Goal: Information Seeking & Learning: Understand process/instructions

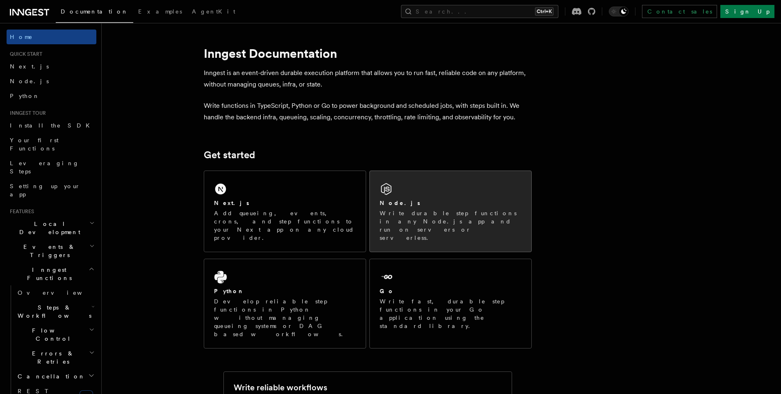
click at [465, 201] on div "Node.js" at bounding box center [451, 203] width 142 height 9
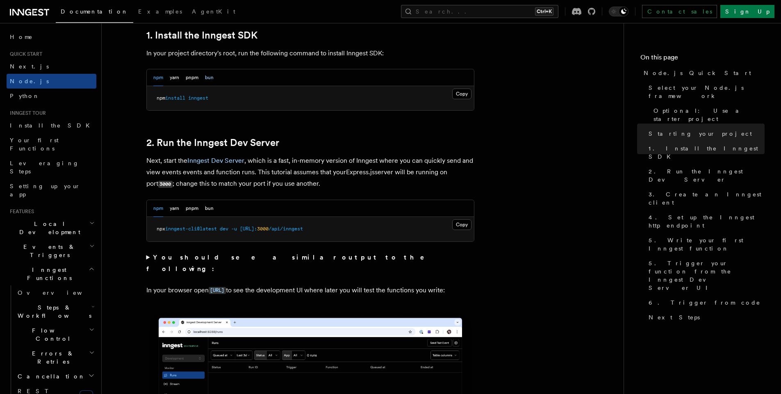
scroll to position [517, 0]
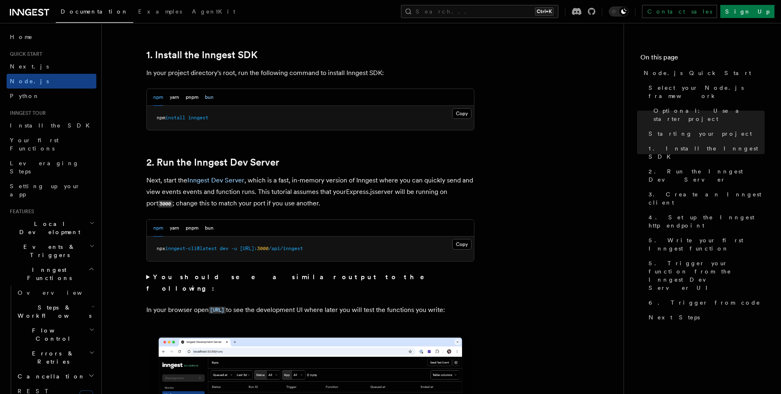
click at [206, 100] on button "bun" at bounding box center [209, 97] width 9 height 17
